Goal: Task Accomplishment & Management: Manage account settings

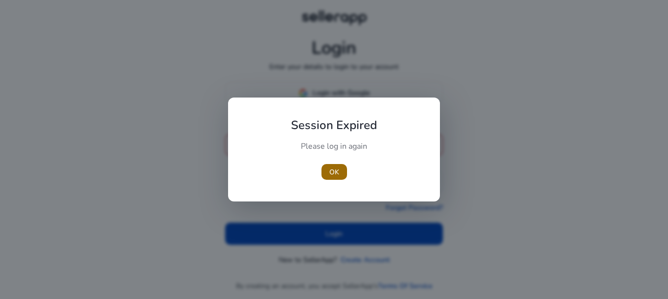
type input "**********"
click at [329, 171] on span "button" at bounding box center [335, 172] width 26 height 24
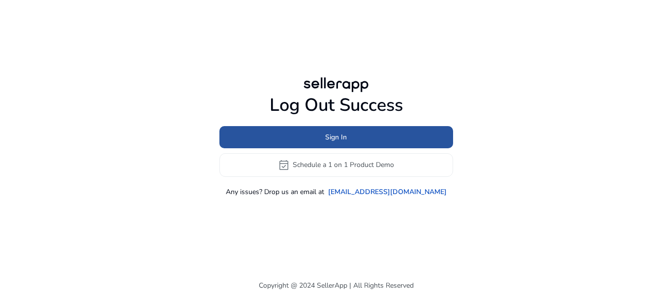
click at [341, 137] on span "Sign In" at bounding box center [336, 137] width 22 height 10
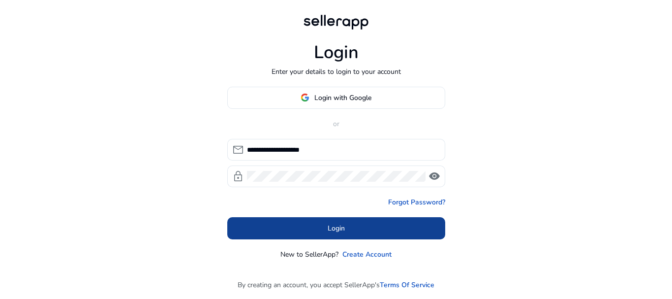
click at [321, 233] on span at bounding box center [336, 228] width 218 height 24
